Goal: Transaction & Acquisition: Obtain resource

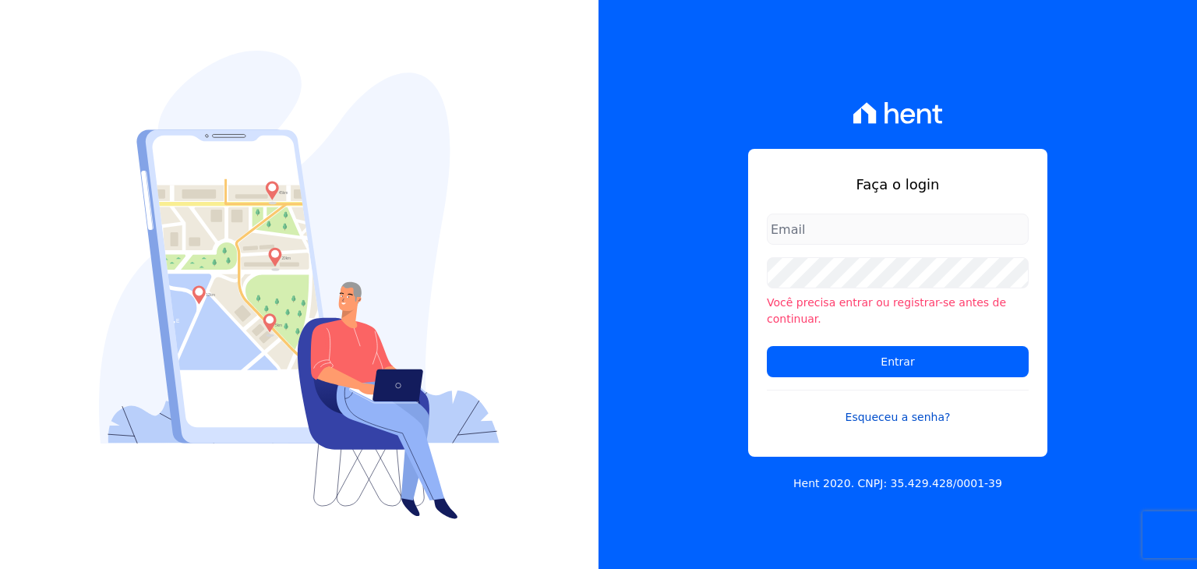
click at [864, 403] on link "Esqueceu a senha?" at bounding box center [898, 408] width 262 height 36
click at [790, 226] on input "email" at bounding box center [898, 229] width 262 height 31
type input "contasareceber@construtoraminerale.com.br"
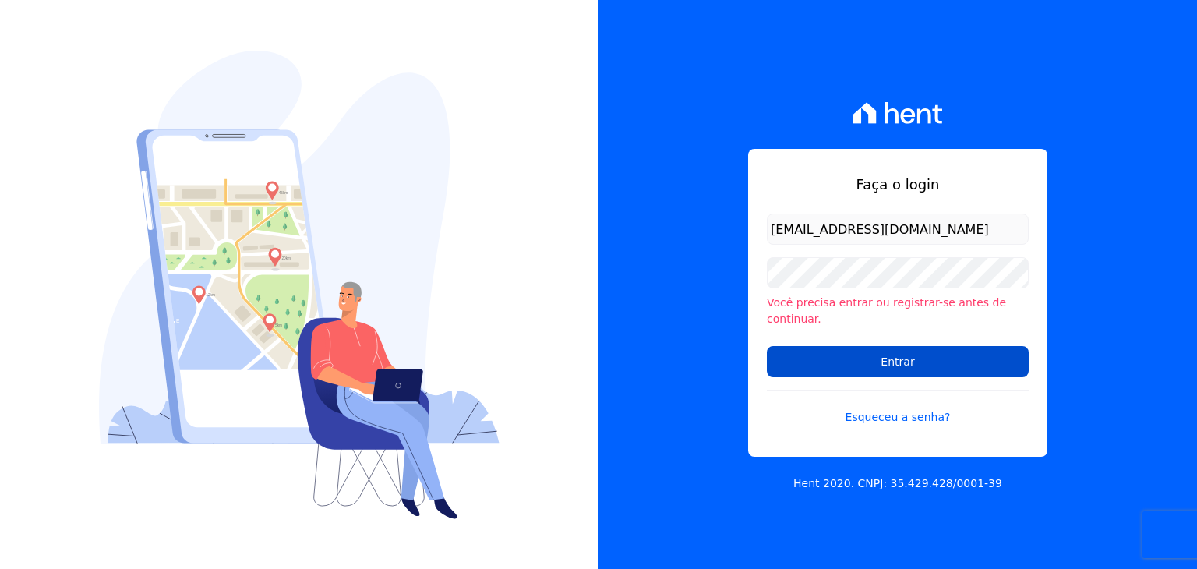
click at [933, 347] on input "Entrar" at bounding box center [898, 361] width 262 height 31
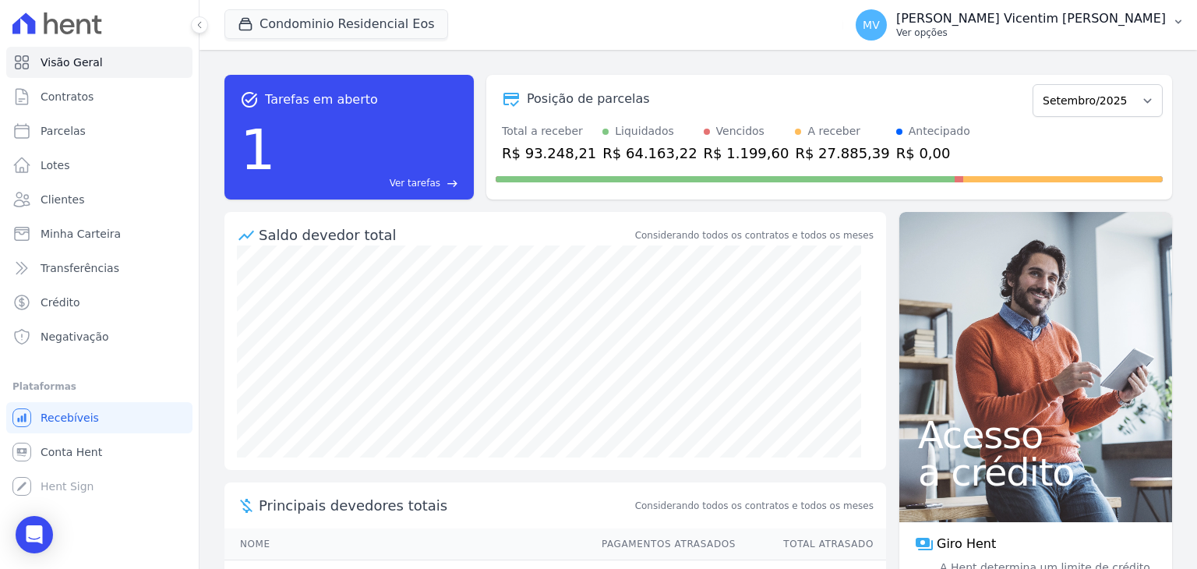
click at [1013, 35] on p "Ver opções" at bounding box center [1031, 33] width 270 height 12
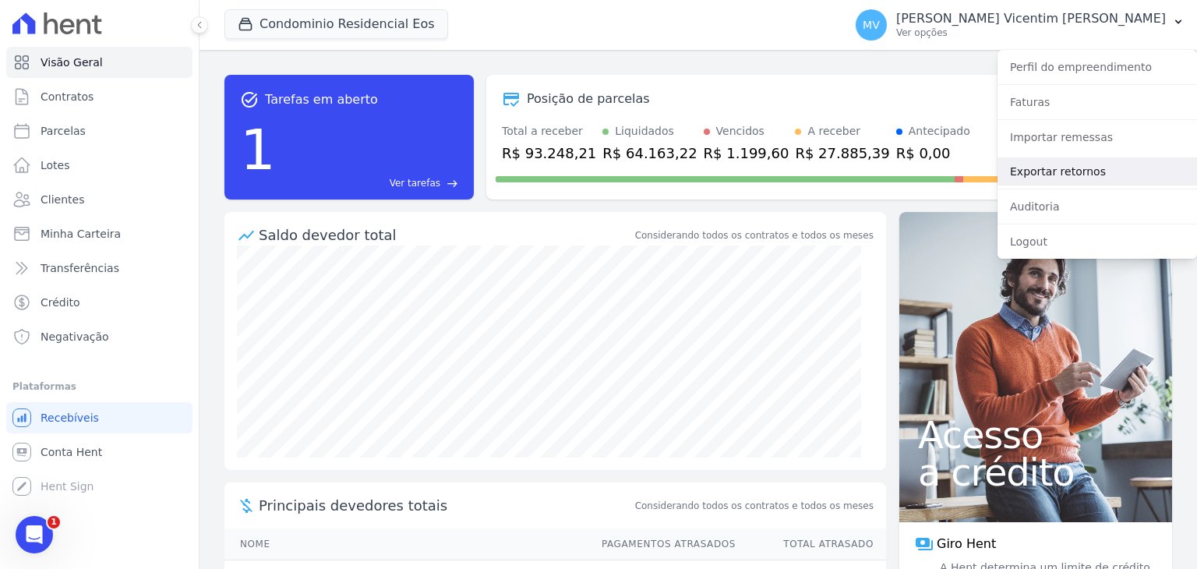
click at [1059, 175] on link "Exportar retornos" at bounding box center [1098, 171] width 200 height 28
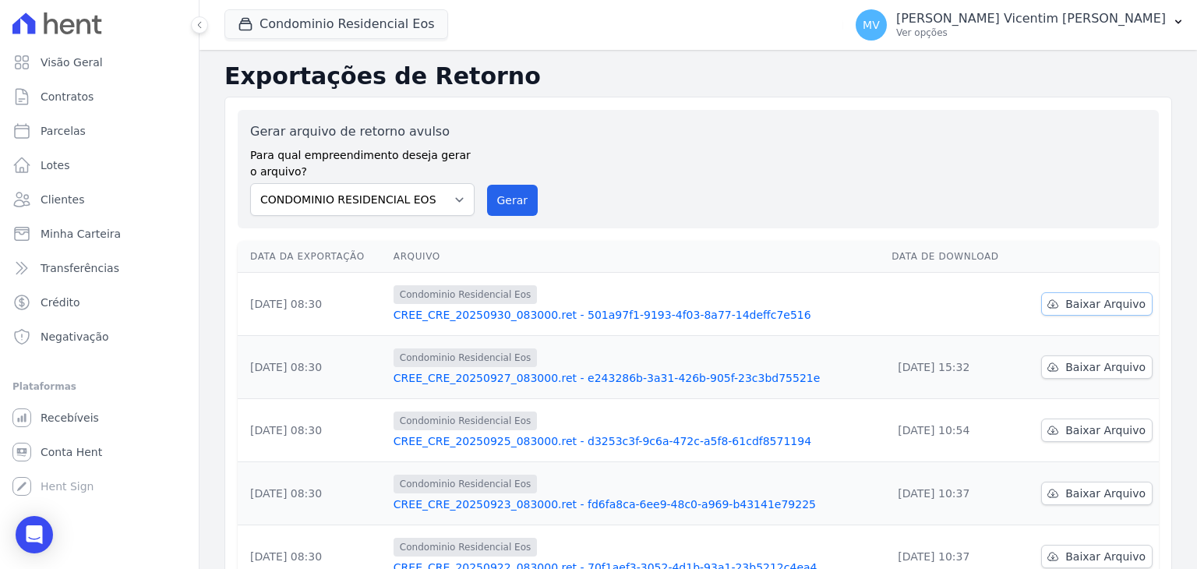
click at [1083, 309] on span "Baixar Arquivo" at bounding box center [1106, 304] width 80 height 16
click at [1076, 26] on p "[PERSON_NAME] Vicentim [PERSON_NAME]" at bounding box center [1031, 19] width 270 height 16
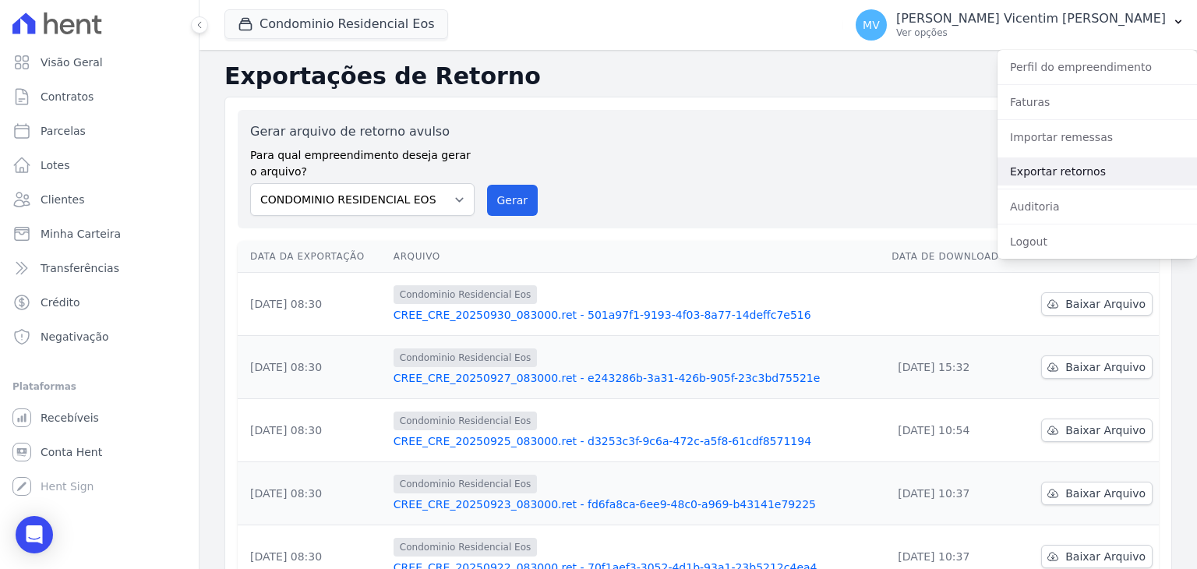
click at [1069, 174] on link "Exportar retornos" at bounding box center [1098, 171] width 200 height 28
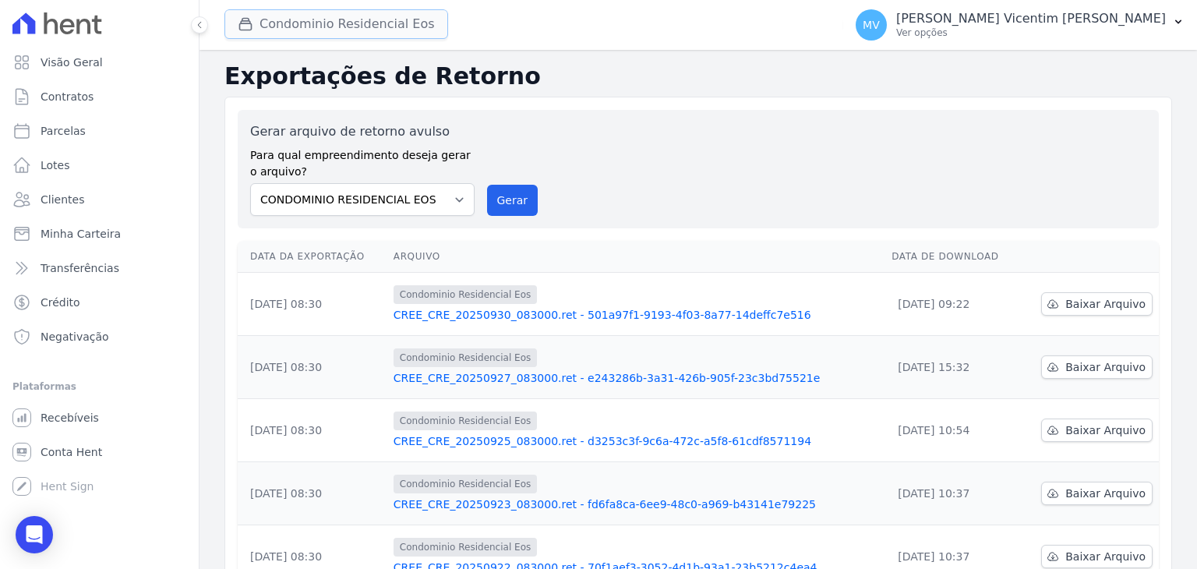
click at [411, 23] on button "Condominio Residencial Eos" at bounding box center [336, 24] width 224 height 30
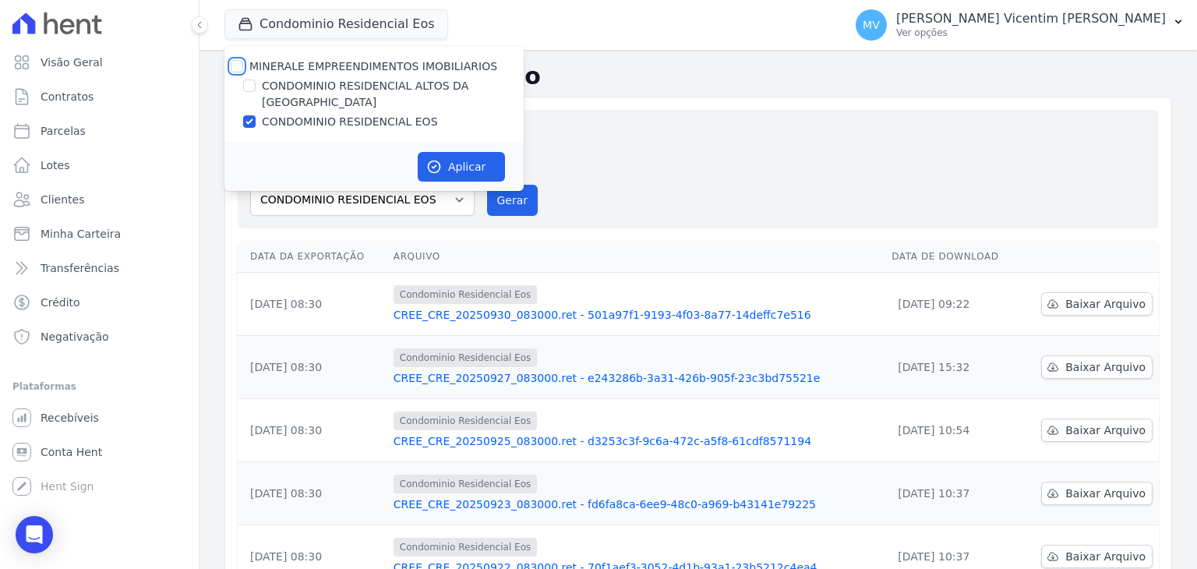
click at [235, 68] on input "MINERALE EMPREENDIMENTOS IMOBILIARIOS" at bounding box center [237, 66] width 12 height 12
checkbox input "true"
click at [235, 68] on input "MINERALE EMPREENDIMENTOS IMOBILIARIOS" at bounding box center [237, 66] width 12 height 12
checkbox input "false"
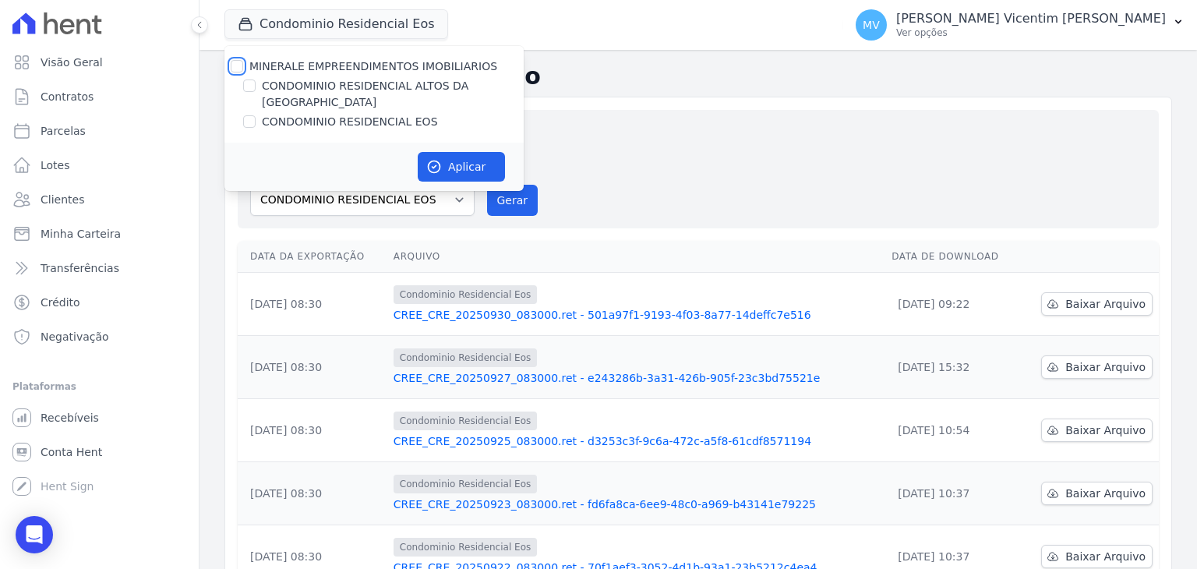
checkbox input "false"
click at [249, 82] on input "CONDOMINIO RESIDENCIAL ALTOS DA [GEOGRAPHIC_DATA]" at bounding box center [249, 86] width 12 height 12
checkbox input "true"
click at [453, 152] on button "Aplicar" at bounding box center [461, 167] width 87 height 30
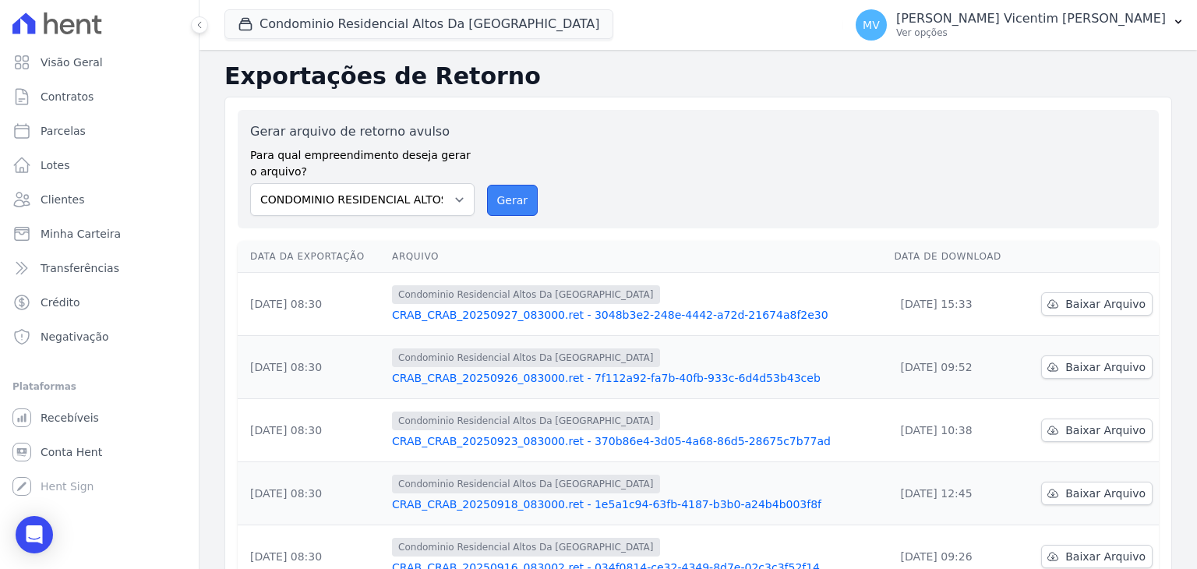
click at [511, 197] on button "Gerar" at bounding box center [512, 200] width 51 height 31
